Goal: Entertainment & Leisure: Consume media (video, audio)

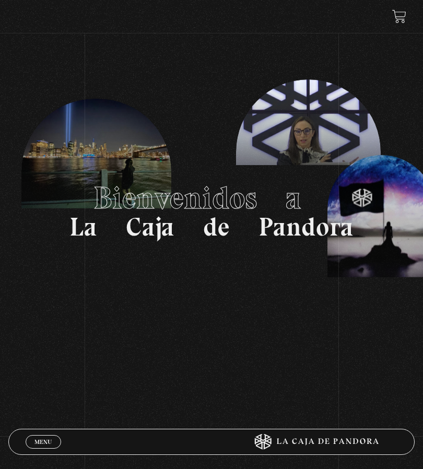
click at [46, 440] on span "Menu" at bounding box center [42, 441] width 17 height 6
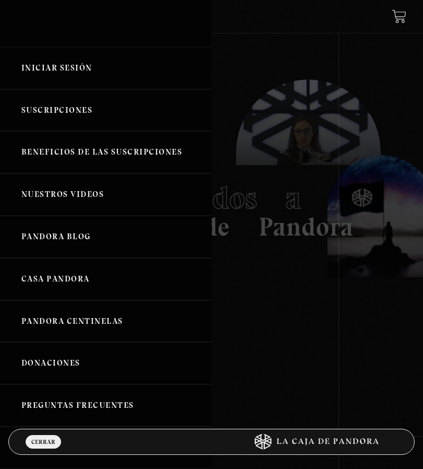
click at [38, 66] on link "Iniciar Sesión" at bounding box center [105, 68] width 211 height 42
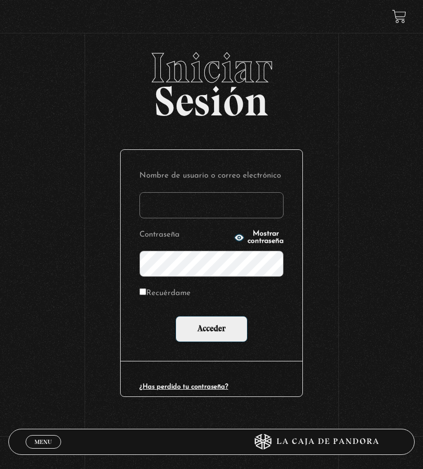
type input "vvasquezf"
click at [212, 328] on input "Acceder" at bounding box center [211, 329] width 72 height 26
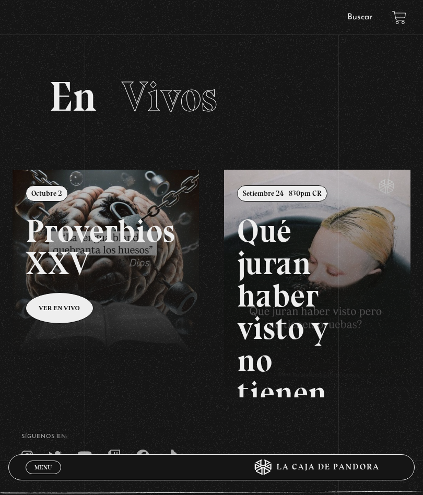
click at [45, 464] on span "Menu" at bounding box center [42, 467] width 17 height 6
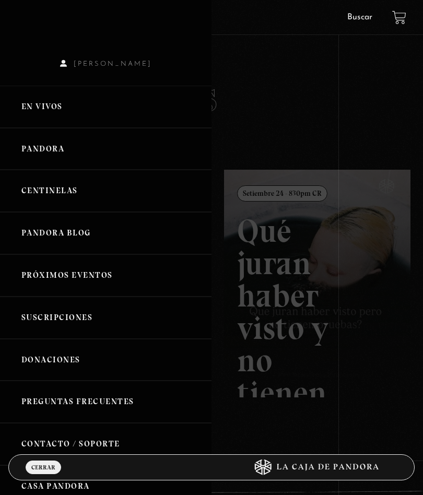
click at [35, 101] on link "En vivos" at bounding box center [105, 107] width 211 height 42
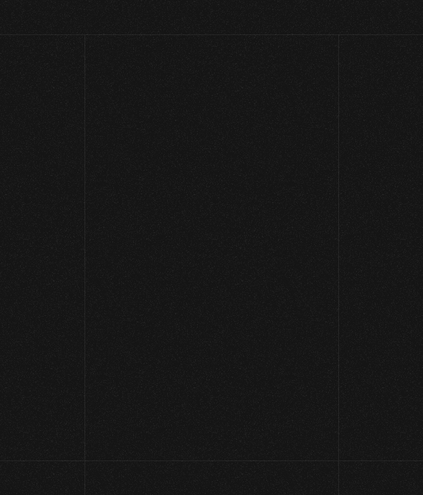
click at [44, 109] on div "En Vivos" at bounding box center [211, 97] width 338 height 42
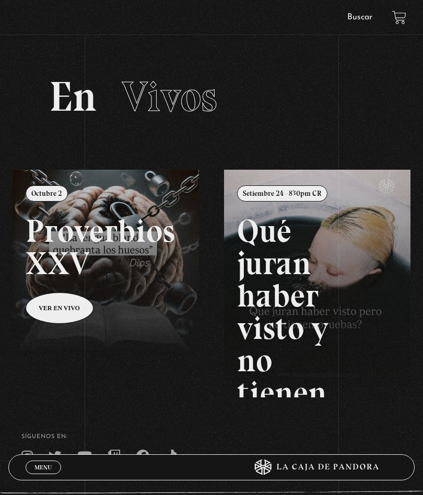
click at [41, 468] on span "Menu" at bounding box center [42, 467] width 17 height 6
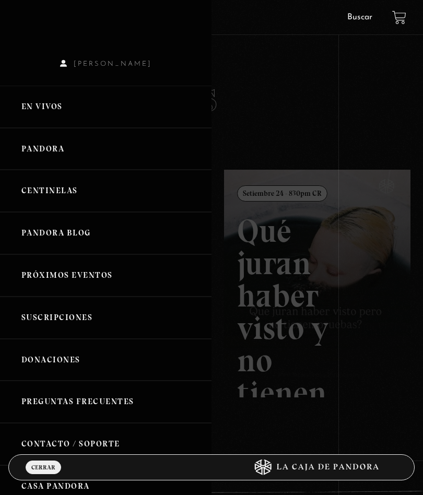
click at [57, 105] on link "En vivos" at bounding box center [105, 107] width 211 height 42
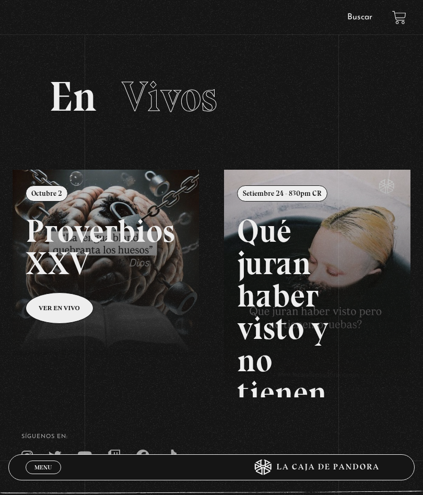
click at [46, 468] on span "Menu" at bounding box center [42, 467] width 17 height 6
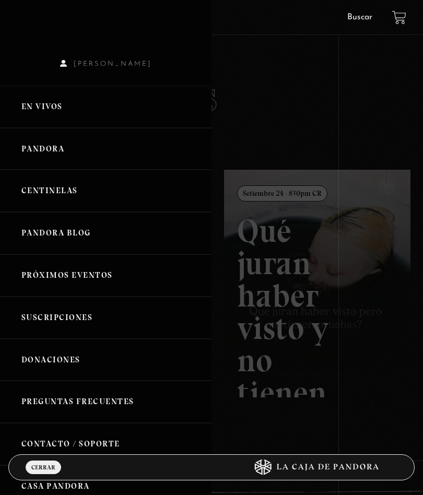
click at [42, 103] on link "En vivos" at bounding box center [105, 107] width 211 height 42
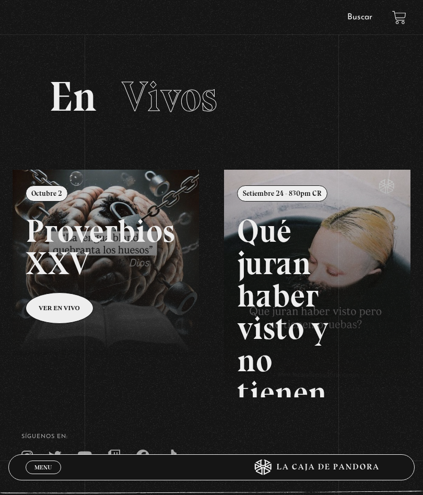
click at [46, 464] on span "Menu" at bounding box center [42, 467] width 17 height 6
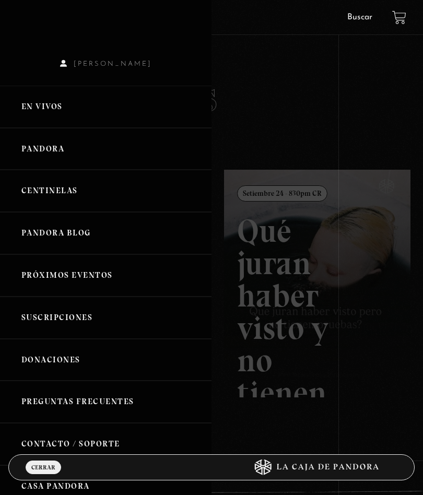
click at [41, 140] on link "Pandora" at bounding box center [105, 149] width 211 height 42
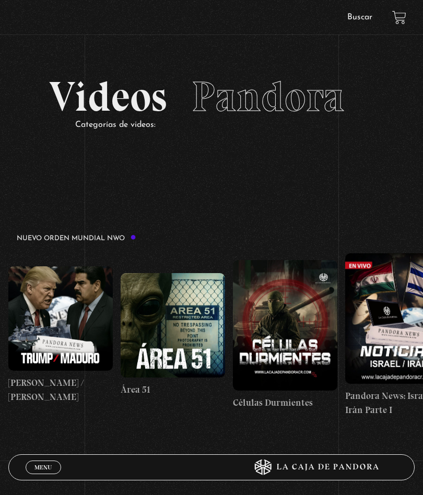
click at [43, 465] on span "Menu" at bounding box center [42, 467] width 17 height 6
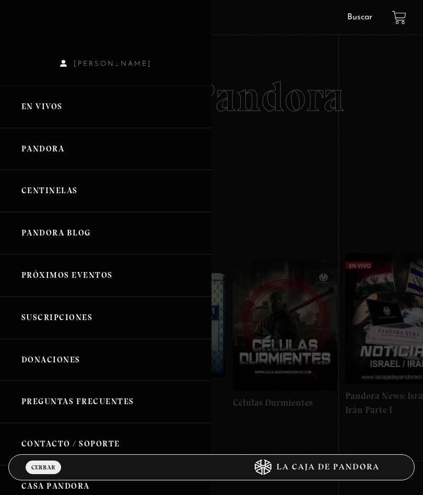
click at [39, 104] on link "En vivos" at bounding box center [105, 107] width 211 height 42
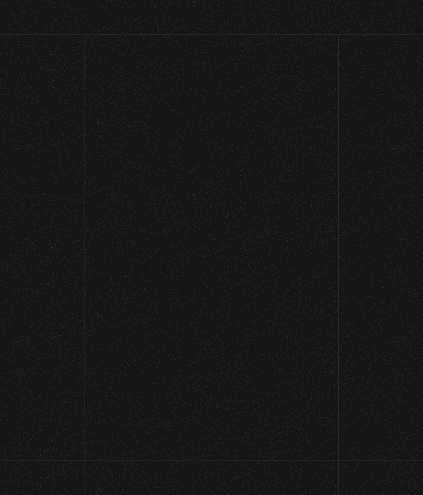
click at [38, 91] on section "En Vivos" at bounding box center [211, 110] width 423 height 120
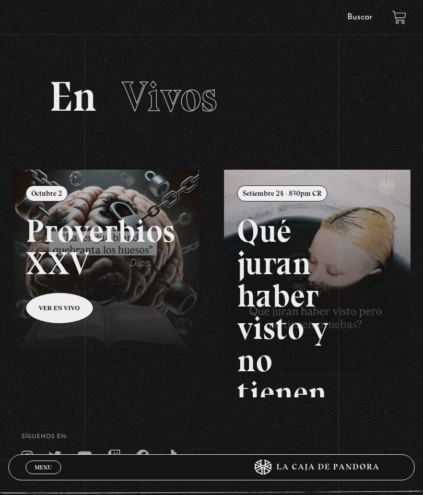
click at [42, 473] on link "Menu Cerrar" at bounding box center [43, 467] width 35 height 14
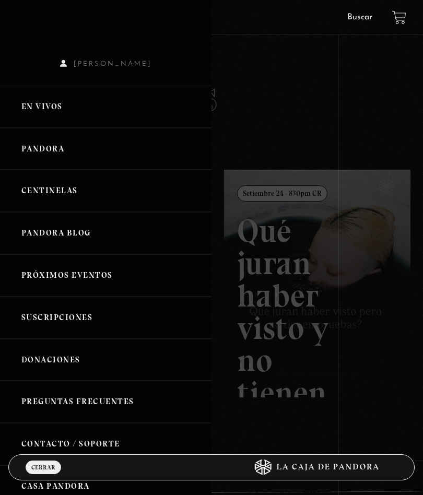
click at [45, 109] on link "En vivos" at bounding box center [105, 107] width 211 height 42
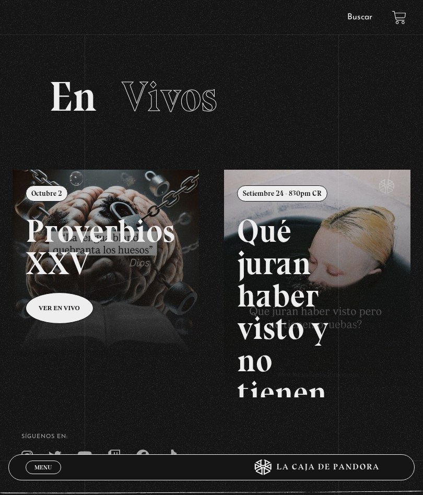
click at [46, 468] on span "Menu" at bounding box center [42, 467] width 17 height 6
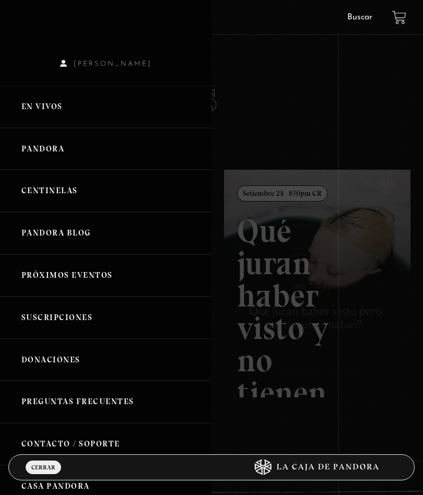
click at [45, 106] on link "En vivos" at bounding box center [105, 107] width 211 height 42
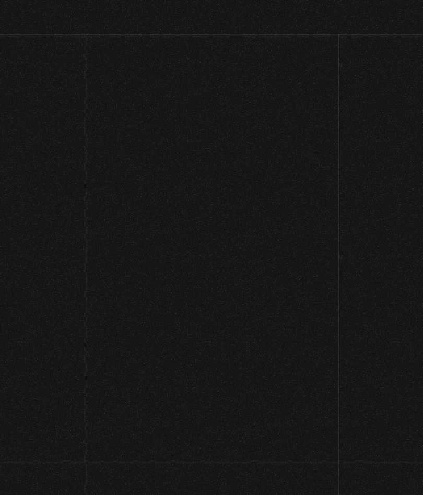
click at [43, 100] on div "En Vivos" at bounding box center [211, 97] width 338 height 42
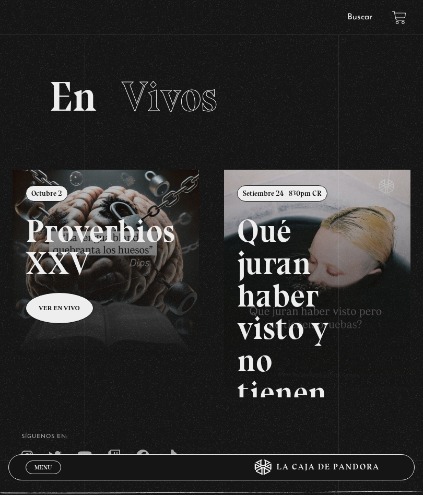
click at [44, 470] on span "Menu" at bounding box center [42, 467] width 17 height 6
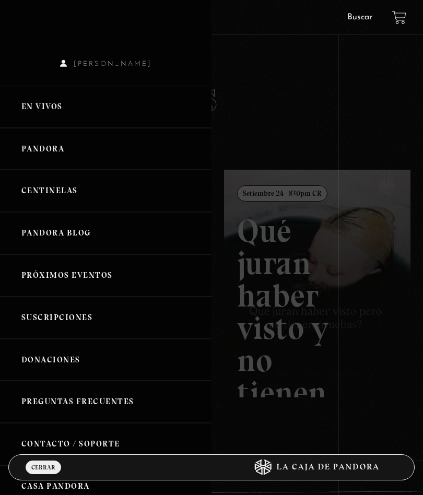
click at [48, 116] on link "En vivos" at bounding box center [105, 107] width 211 height 42
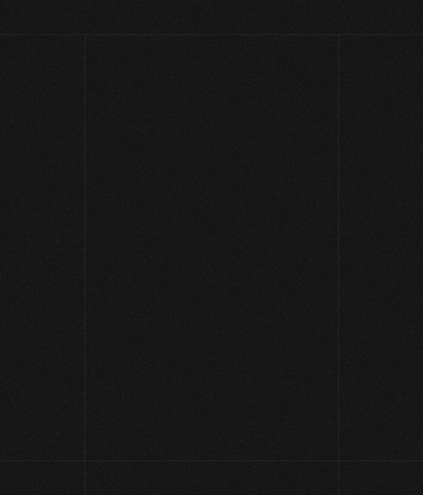
click at [58, 109] on h2 "En Vivos" at bounding box center [211, 97] width 325 height 42
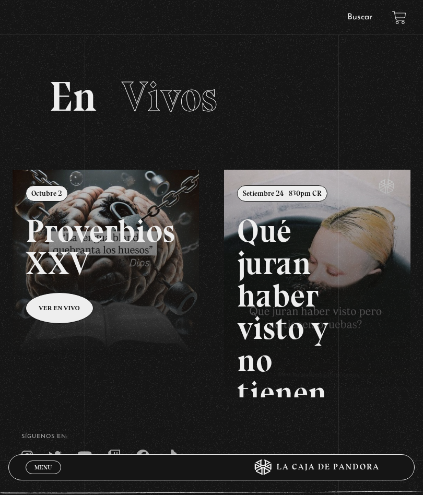
click at [293, 471] on icon at bounding box center [312, 467] width 169 height 16
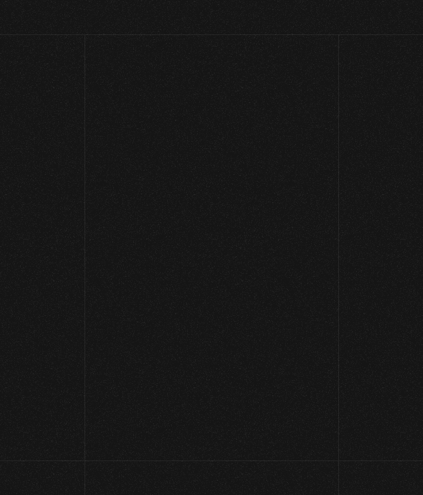
click at [267, 460] on icon at bounding box center [308, 466] width 160 height 15
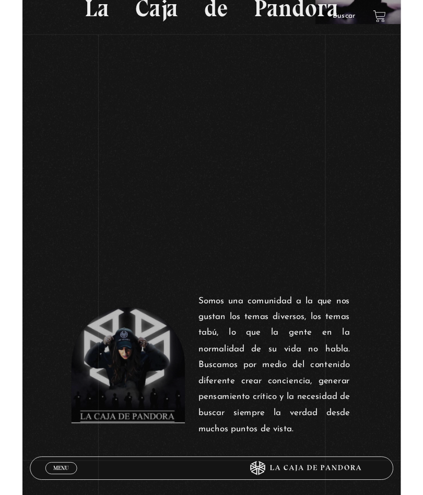
scroll to position [251, 0]
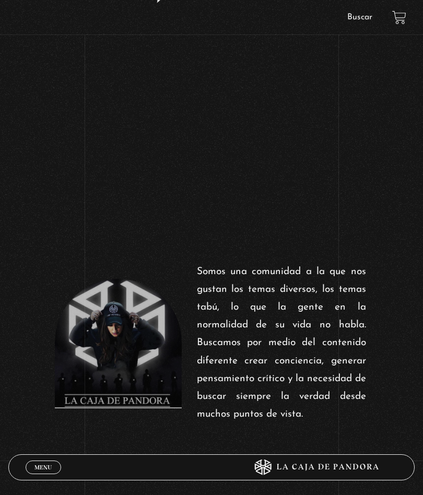
click at [43, 468] on span "Menu" at bounding box center [42, 467] width 17 height 6
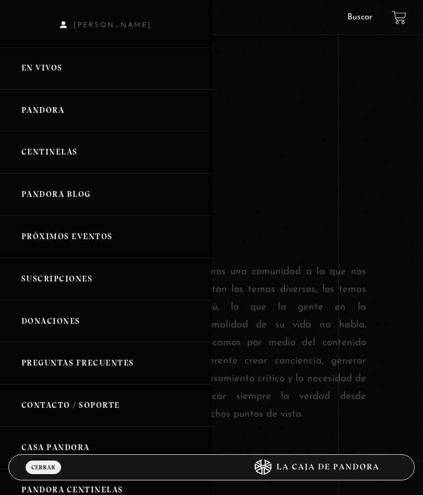
scroll to position [40, 0]
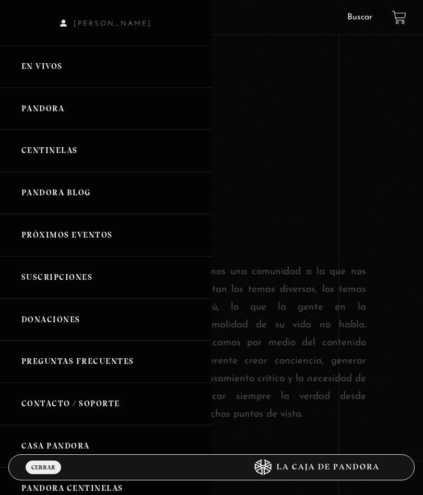
click at [30, 232] on link "Próximos Eventos" at bounding box center [105, 235] width 211 height 42
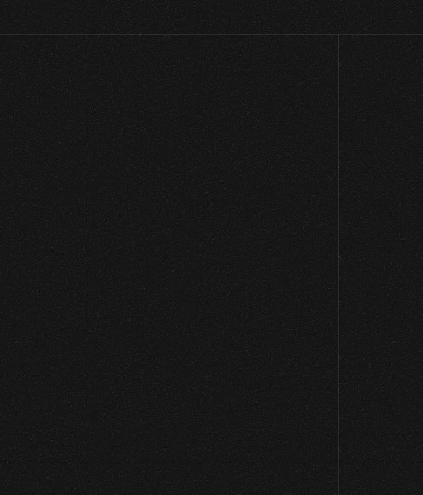
click at [45, 229] on div "Cineforo: Guerra Mundial Z Mas info Mas info Mas info Mas info Mas info" at bounding box center [211, 366] width 406 height 282
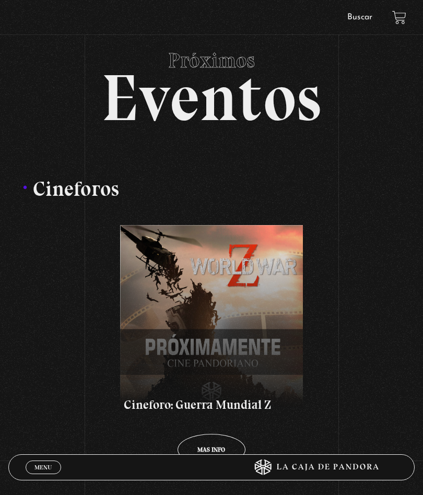
click at [36, 464] on span "Menu" at bounding box center [42, 467] width 17 height 6
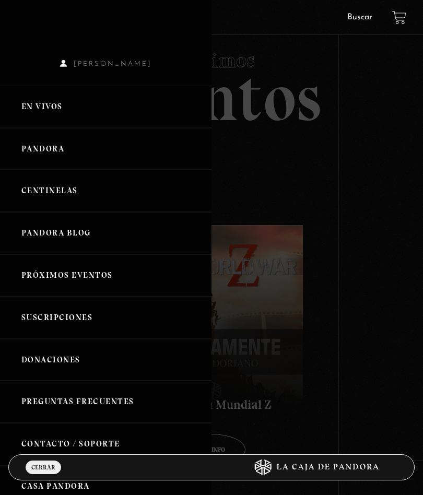
click at [44, 185] on link "Centinelas" at bounding box center [105, 191] width 211 height 42
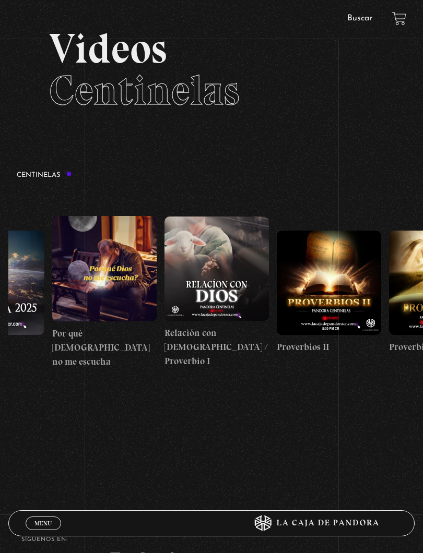
scroll to position [0, 182]
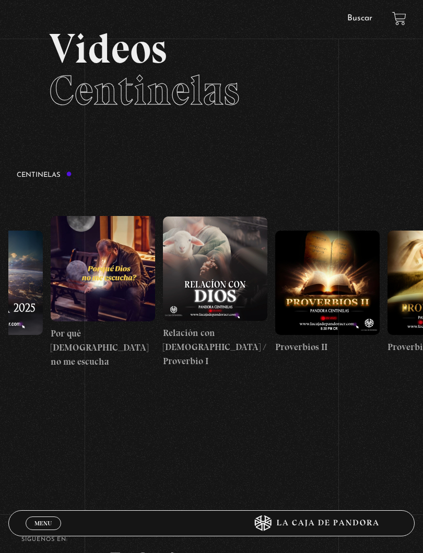
click at [43, 494] on span "Menu" at bounding box center [42, 523] width 17 height 6
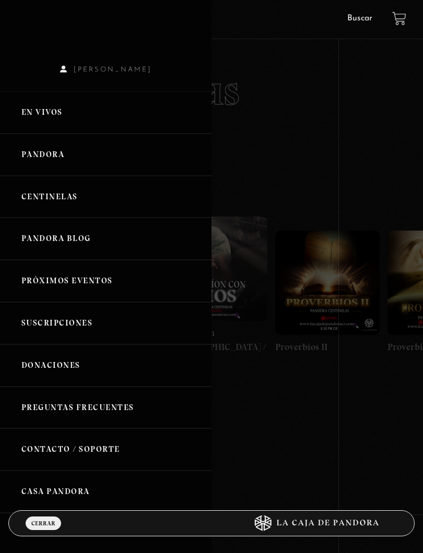
click at [38, 115] on link "En vivos" at bounding box center [105, 112] width 211 height 42
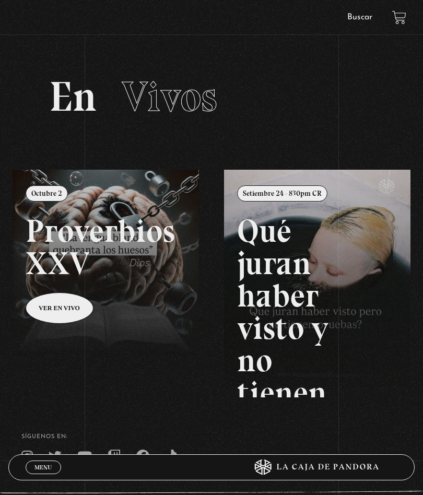
click at [47, 480] on footer "SÍguenos en: La Caja de Pandora, Derechos Reservados 2025 Realizado por" at bounding box center [211, 490] width 423 height 186
click at [49, 468] on span "Menu" at bounding box center [42, 467] width 17 height 6
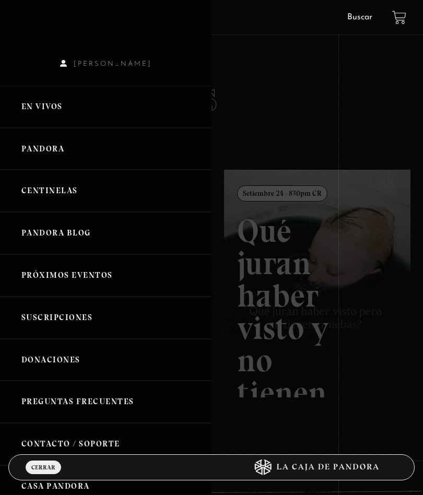
click at [39, 106] on link "En vivos" at bounding box center [105, 107] width 211 height 42
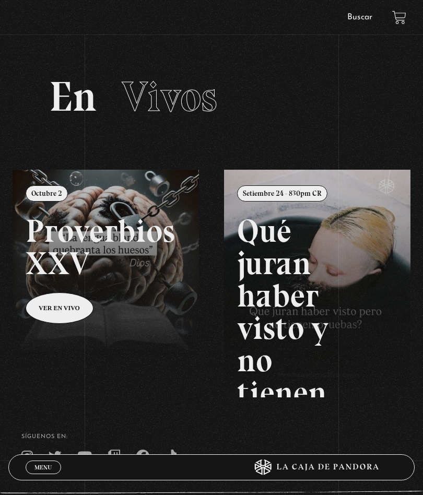
click at [46, 465] on span "Menu" at bounding box center [42, 467] width 17 height 6
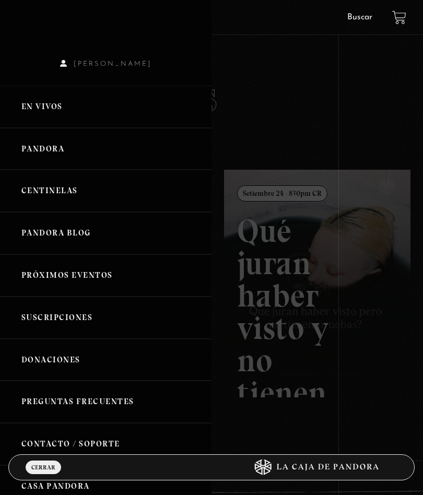
click at [115, 224] on link "Pandora Blog" at bounding box center [105, 233] width 211 height 42
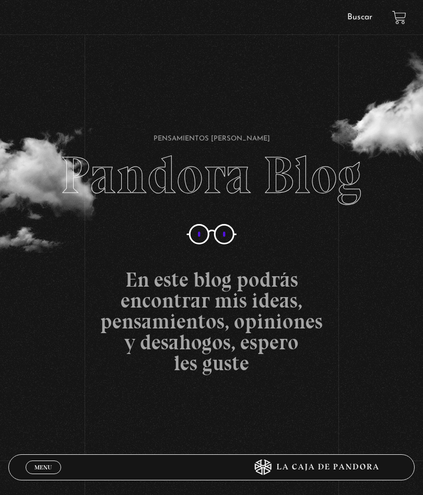
click at [49, 462] on link "Menu Cerrar" at bounding box center [43, 467] width 35 height 14
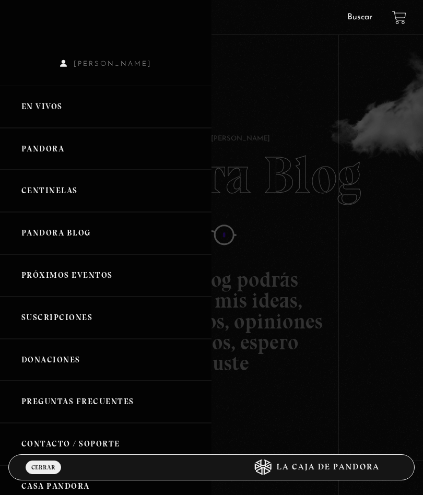
click at [54, 110] on link "En vivos" at bounding box center [105, 107] width 211 height 42
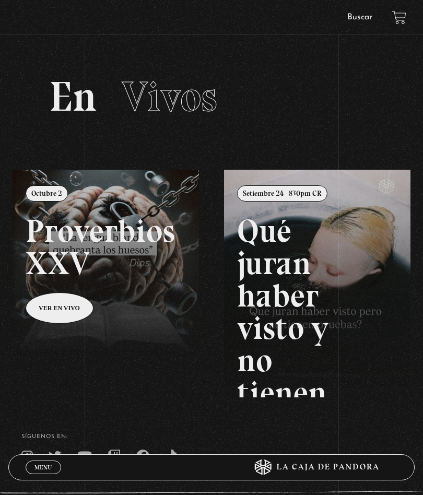
click at [156, 101] on span "Vivos" at bounding box center [170, 97] width 96 height 50
click at [31, 465] on link "Menu Cerrar" at bounding box center [43, 467] width 35 height 14
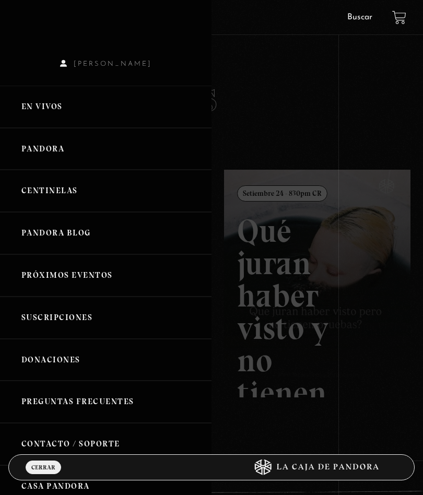
click at [48, 104] on link "En vivos" at bounding box center [105, 107] width 211 height 42
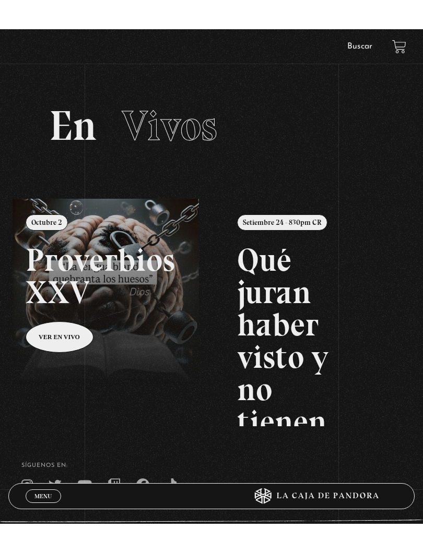
scroll to position [39, 0]
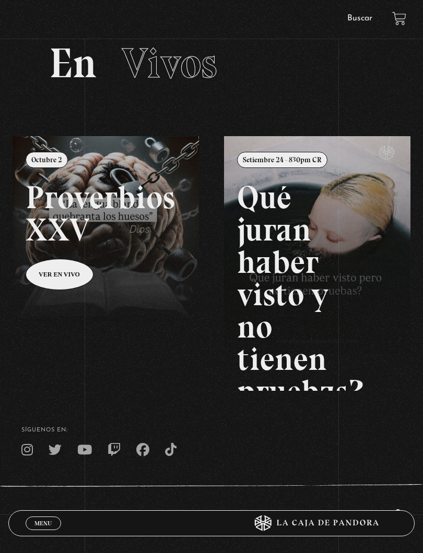
click at [47, 266] on link at bounding box center [224, 412] width 423 height 553
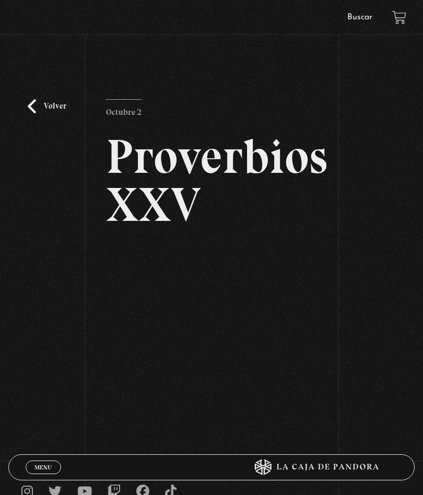
click at [35, 105] on link "Volver" at bounding box center [47, 106] width 39 height 14
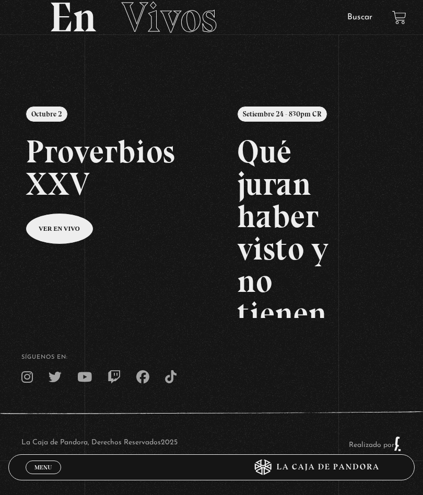
scroll to position [89, 0]
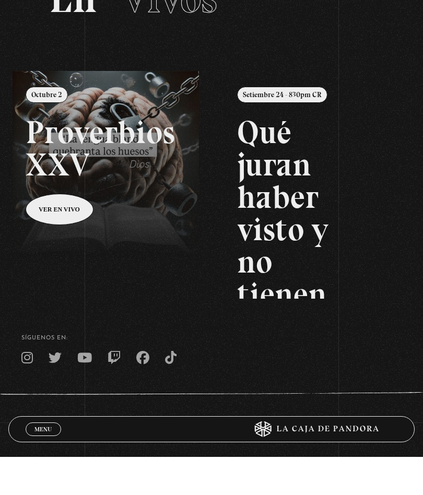
scroll to position [89, 0]
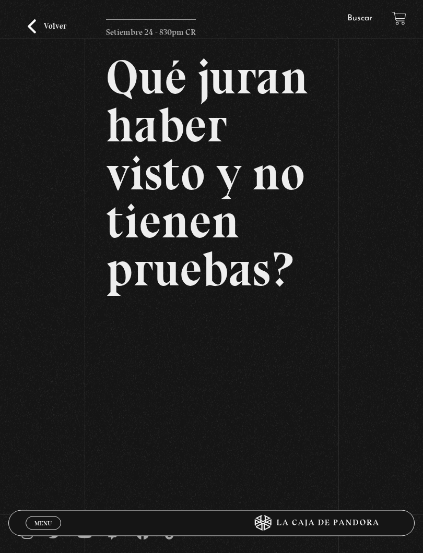
scroll to position [91, 0]
click at [32, 26] on link "Volver" at bounding box center [47, 26] width 39 height 14
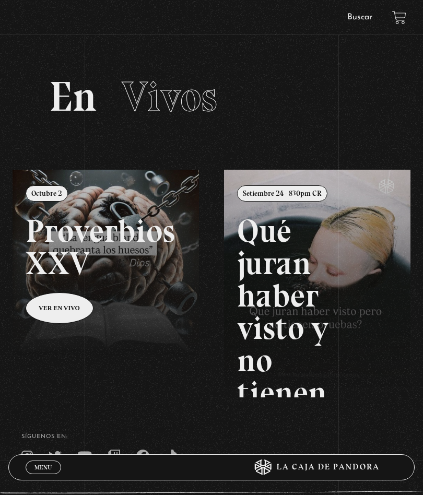
click at [47, 466] on span "Menu" at bounding box center [42, 467] width 17 height 6
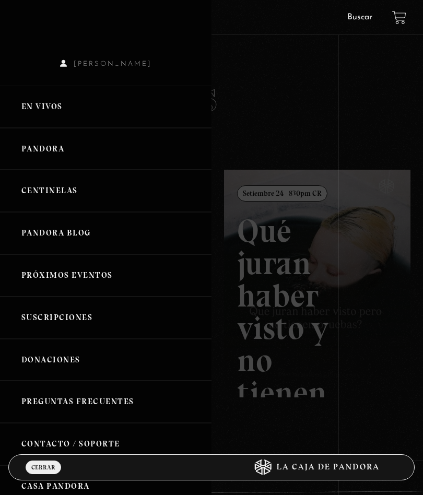
click at [37, 264] on link "Próximos Eventos" at bounding box center [105, 275] width 211 height 42
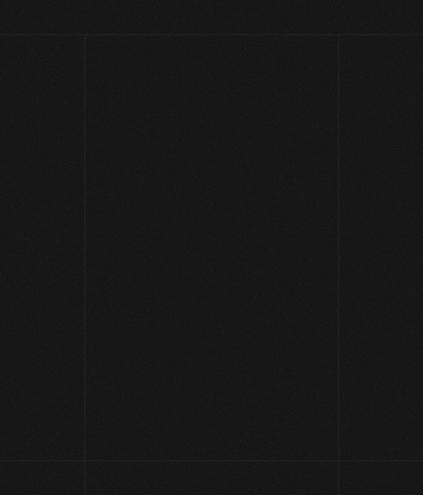
click at [43, 269] on div "Cineforo: Guerra Mundial Z Mas info Mas info Mas info Mas info Mas info" at bounding box center [211, 366] width 406 height 282
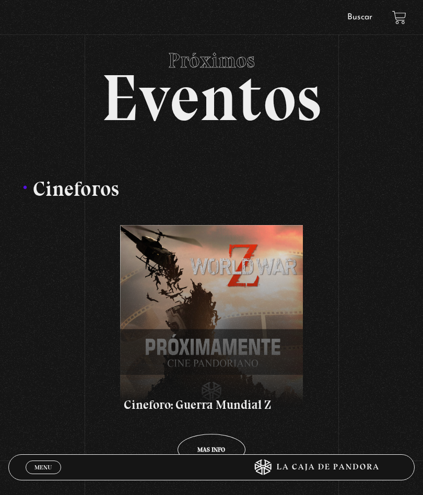
click at [39, 466] on span "Menu" at bounding box center [42, 467] width 17 height 6
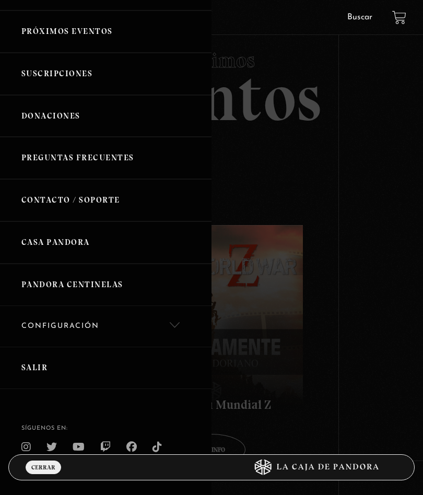
scroll to position [243, 0]
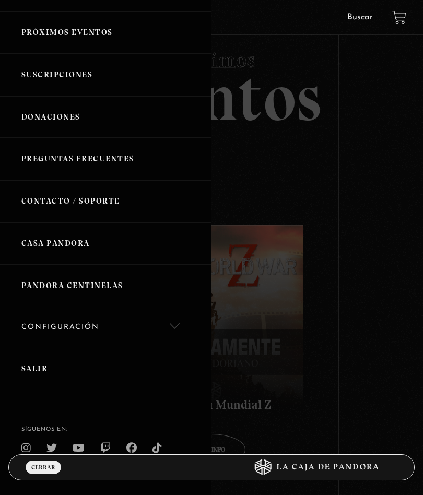
click at [42, 231] on link "Casa Pandora" at bounding box center [105, 243] width 211 height 42
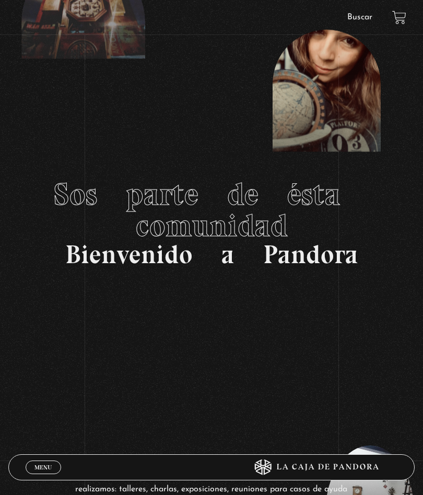
click at [43, 464] on span "Menu" at bounding box center [42, 467] width 17 height 6
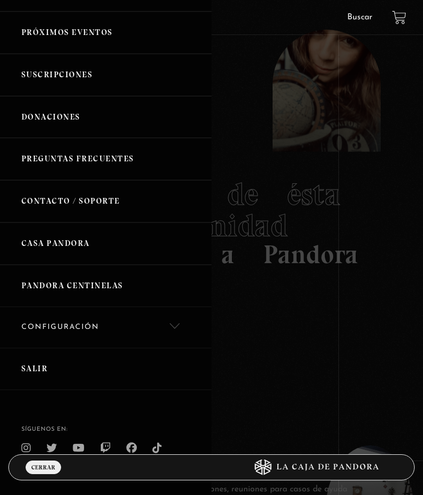
scroll to position [243, 0]
click at [43, 151] on link "Preguntas Frecuentes" at bounding box center [105, 159] width 211 height 42
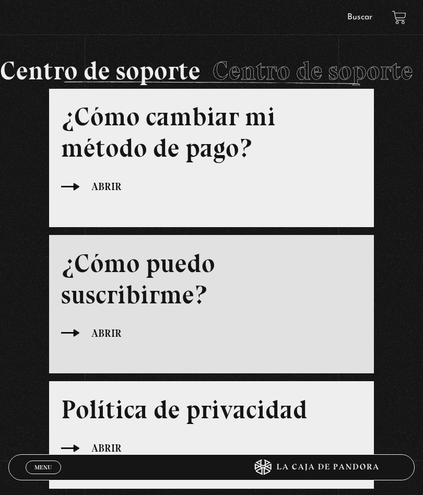
click at [40, 466] on span "Menu" at bounding box center [42, 467] width 17 height 6
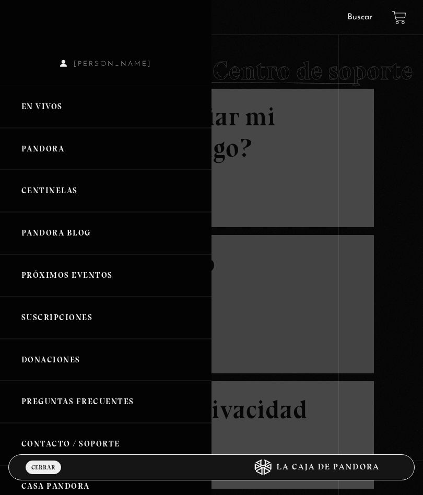
click at [37, 109] on link "En vivos" at bounding box center [105, 107] width 211 height 42
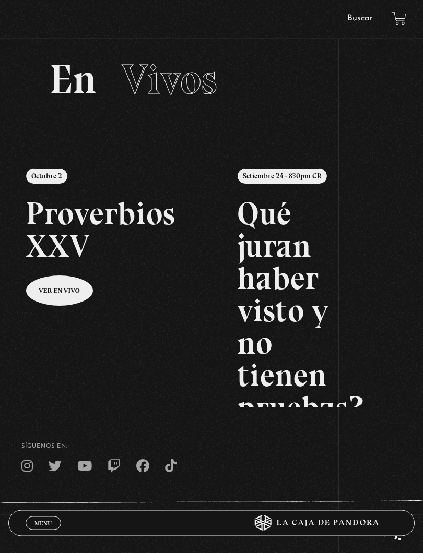
scroll to position [25, 0]
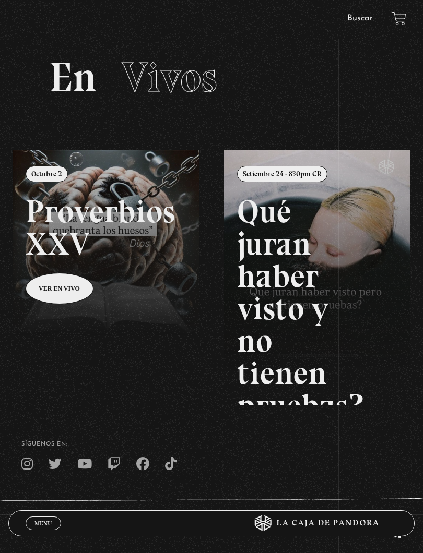
click at [179, 89] on span "Vivos" at bounding box center [170, 77] width 96 height 50
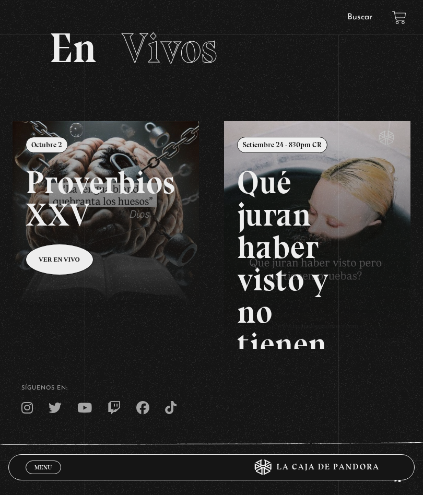
scroll to position [0, 0]
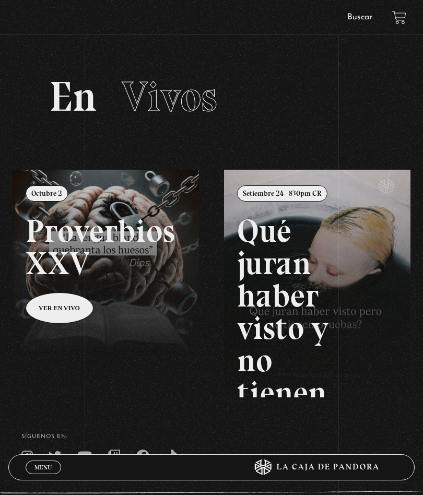
click at [37, 468] on span "Menu" at bounding box center [42, 467] width 17 height 6
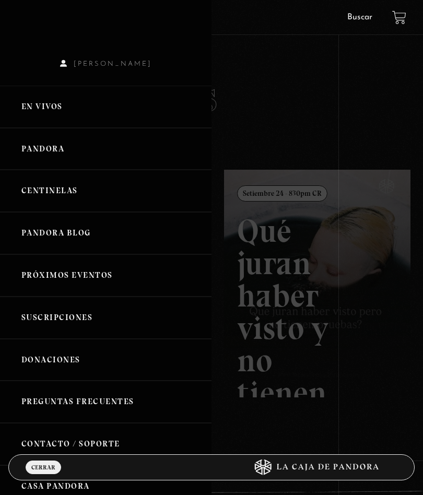
click at [82, 62] on span "[PERSON_NAME]" at bounding box center [105, 63] width 211 height 7
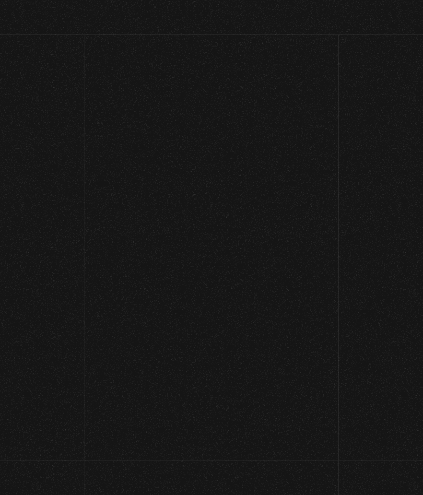
click at [42, 65] on section "404 Al parecer estás perdido. Volver a Pandora" at bounding box center [211, 247] width 423 height 495
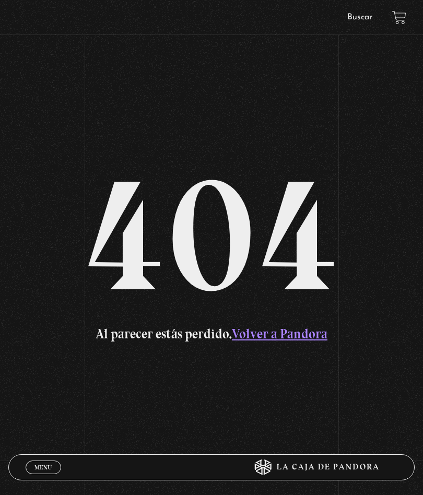
click at [303, 332] on link "Volver a Pandora" at bounding box center [280, 334] width 96 height 16
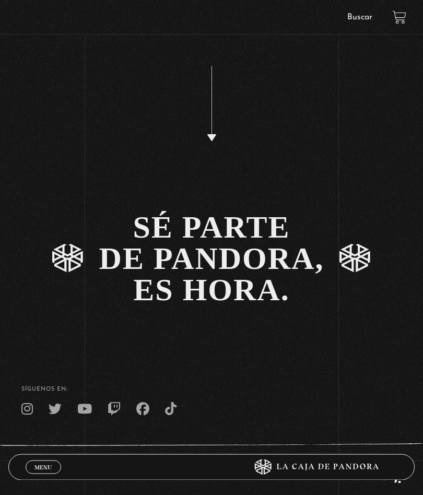
scroll to position [1917, 0]
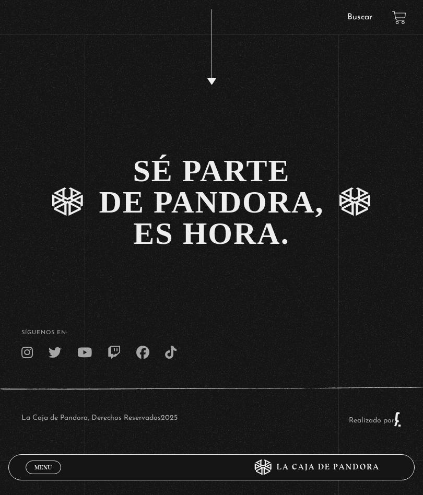
click at [45, 472] on link "Menu Cerrar" at bounding box center [43, 467] width 35 height 14
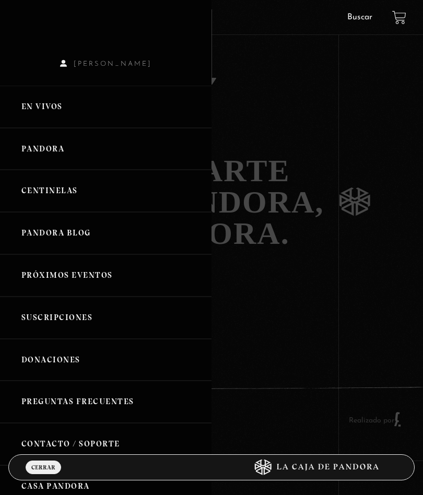
click at [42, 103] on link "En vivos" at bounding box center [105, 107] width 211 height 42
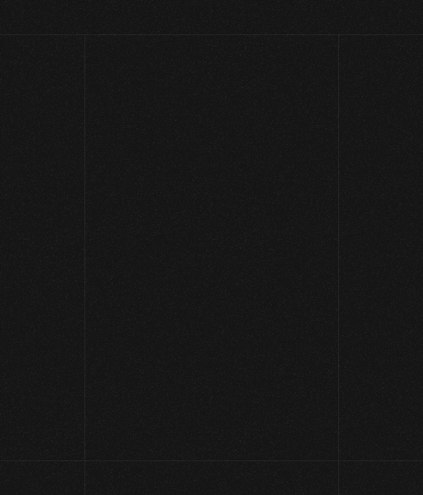
click at [29, 103] on section "En Vivos" at bounding box center [211, 110] width 423 height 120
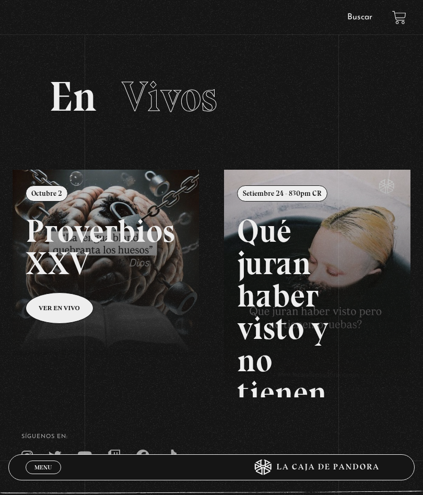
click at [33, 471] on link "Menu Cerrar" at bounding box center [43, 467] width 35 height 14
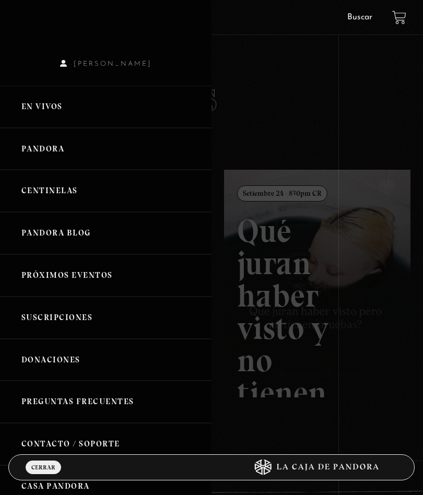
click at [38, 111] on link "En vivos" at bounding box center [105, 107] width 211 height 42
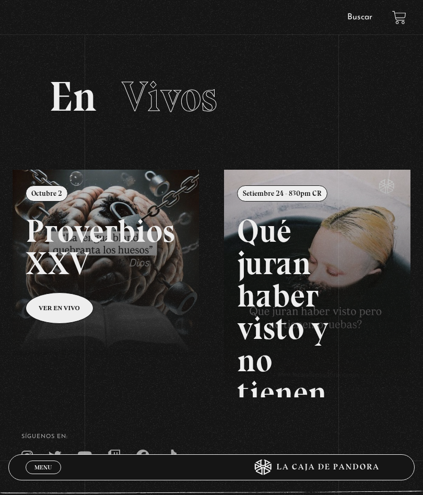
click at [43, 468] on span "Menu" at bounding box center [42, 467] width 17 height 6
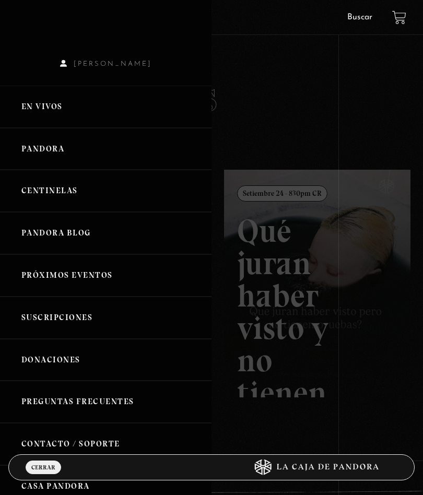
click at [62, 110] on link "En vivos" at bounding box center [105, 107] width 211 height 42
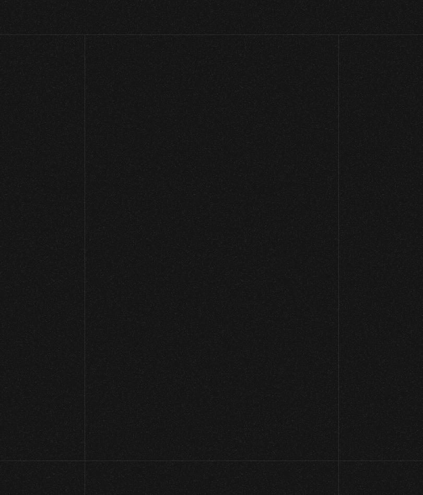
click at [50, 111] on h2 "En Vivos" at bounding box center [211, 97] width 325 height 42
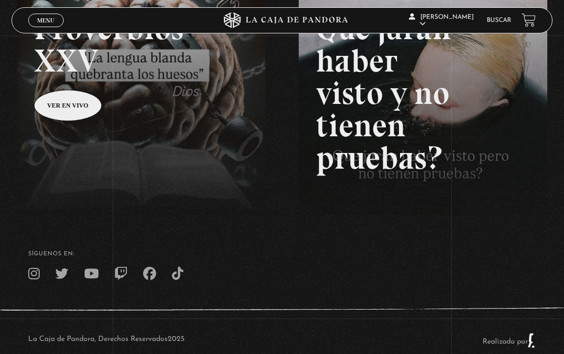
scroll to position [209, 0]
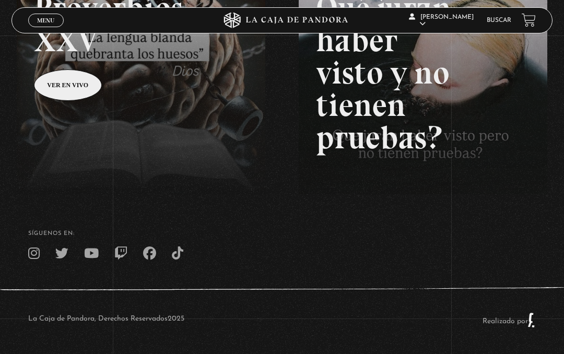
click at [422, 92] on link "Centinelas" at bounding box center [442, 87] width 70 height 27
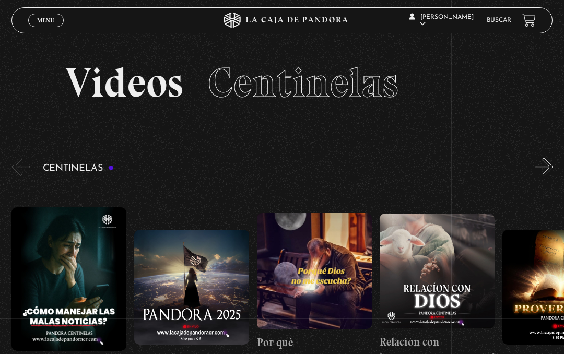
click at [458, 45] on link "En vivos" at bounding box center [442, 33] width 70 height 27
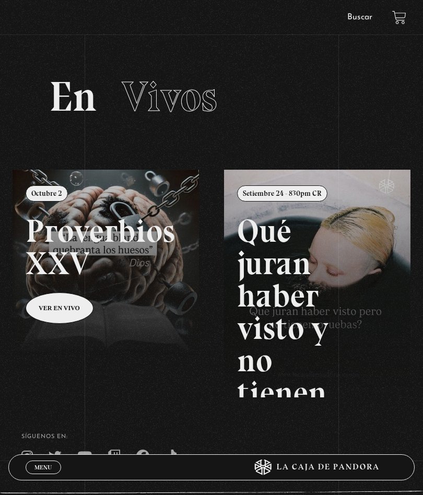
click at [49, 353] on span "Menu" at bounding box center [42, 467] width 17 height 6
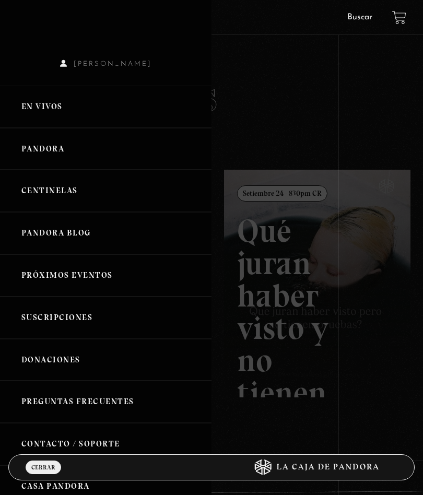
click at [35, 105] on link "En vivos" at bounding box center [105, 107] width 211 height 42
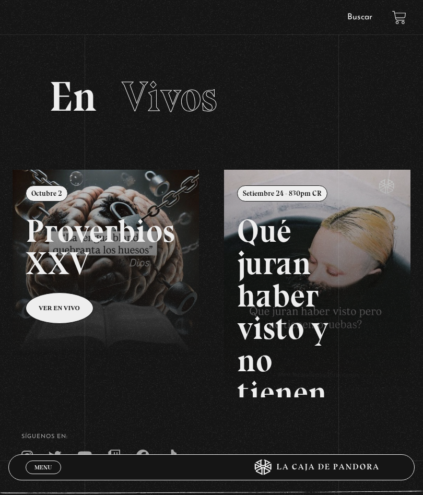
click at [41, 464] on span "Menu" at bounding box center [42, 467] width 17 height 6
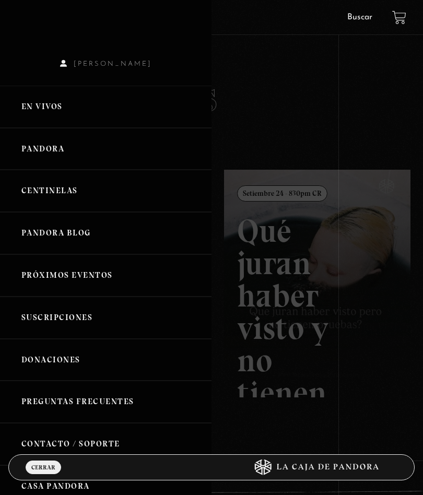
click at [44, 101] on link "En vivos" at bounding box center [105, 107] width 211 height 42
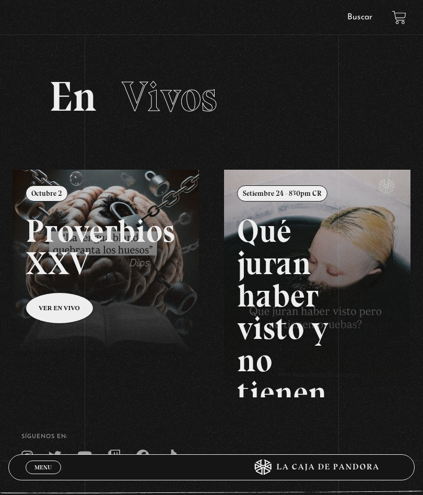
click at [54, 466] on link "Menu Cerrar" at bounding box center [43, 467] width 35 height 14
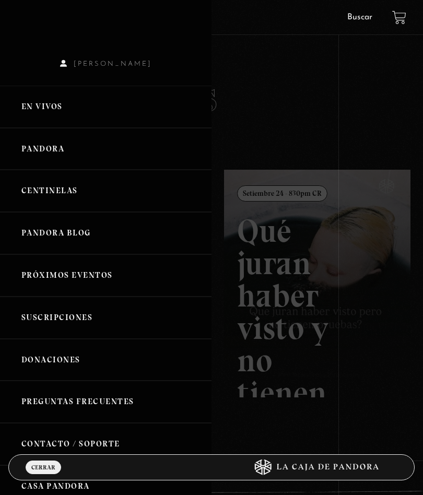
click at [72, 98] on link "En vivos" at bounding box center [105, 107] width 211 height 42
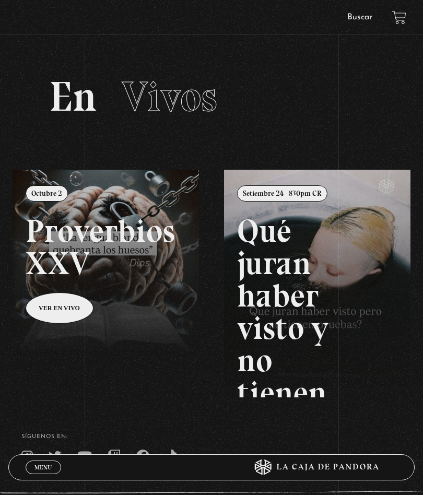
click at [55, 468] on link "Menu Cerrar" at bounding box center [43, 467] width 35 height 14
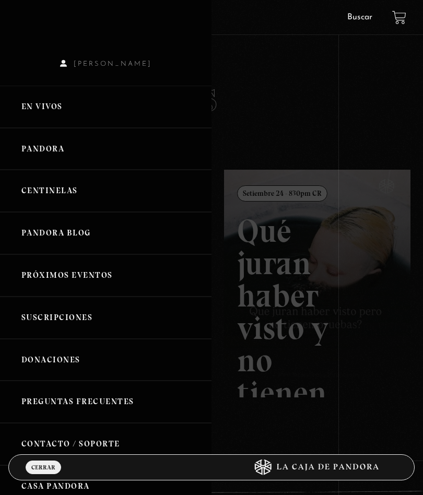
click at [60, 105] on link "En vivos" at bounding box center [105, 107] width 211 height 42
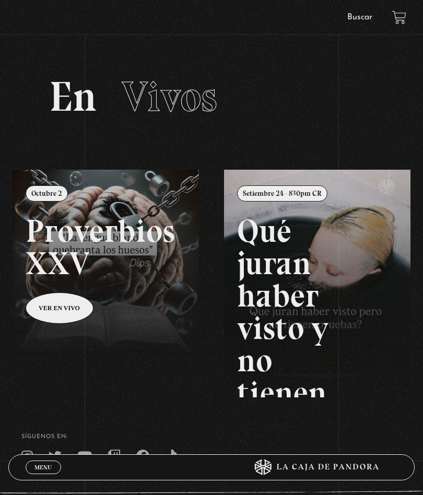
click at [43, 472] on link "Menu Cerrar" at bounding box center [43, 467] width 35 height 14
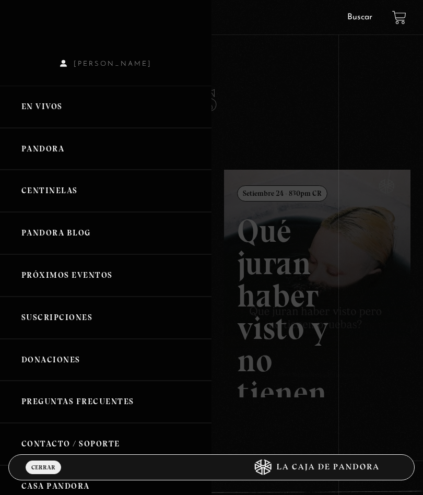
click at [54, 110] on link "En vivos" at bounding box center [105, 107] width 211 height 42
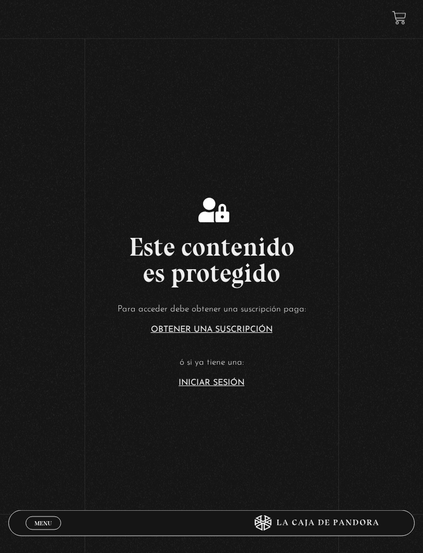
scroll to position [120, 0]
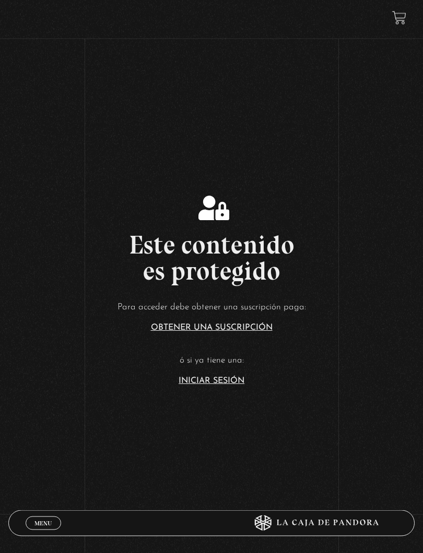
click at [226, 384] on link "Iniciar Sesión" at bounding box center [212, 381] width 66 height 8
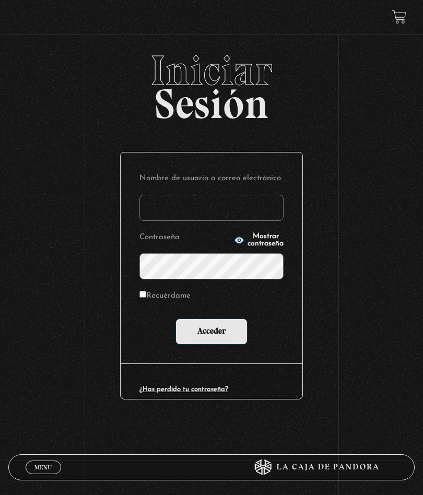
click at [226, 195] on input "Nombre de usuario o correo electrónico" at bounding box center [211, 208] width 144 height 26
type input "vvasquezf"
click at [256, 206] on input "vvasquezf" at bounding box center [211, 208] width 144 height 26
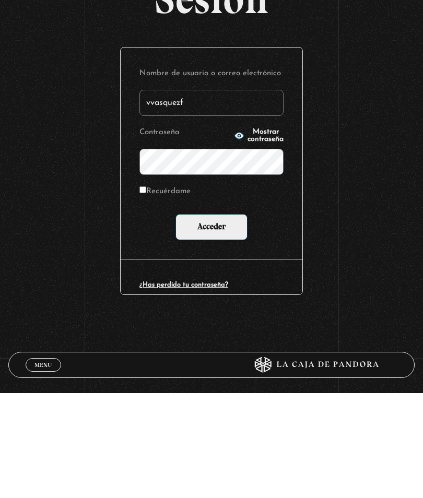
click at [231, 319] on input "Acceder" at bounding box center [211, 332] width 72 height 26
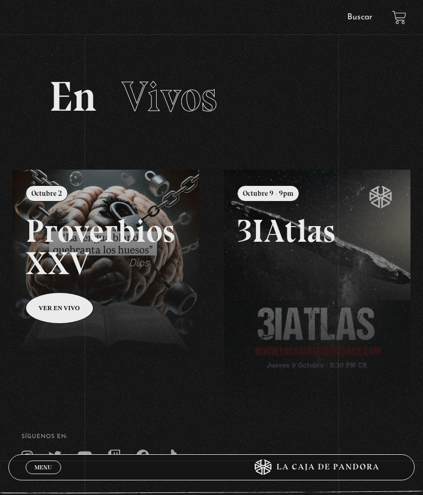
scroll to position [89, 0]
